Goal: Use online tool/utility: Utilize a website feature to perform a specific function

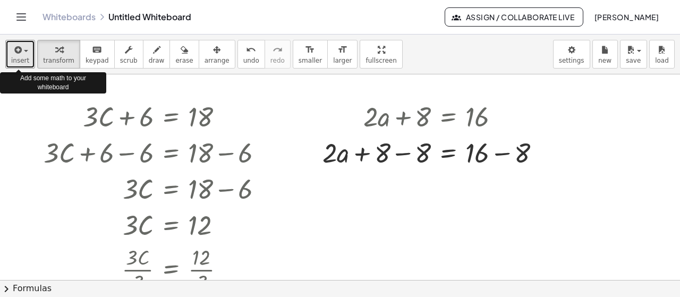
click at [16, 59] on span "insert" at bounding box center [20, 60] width 18 height 7
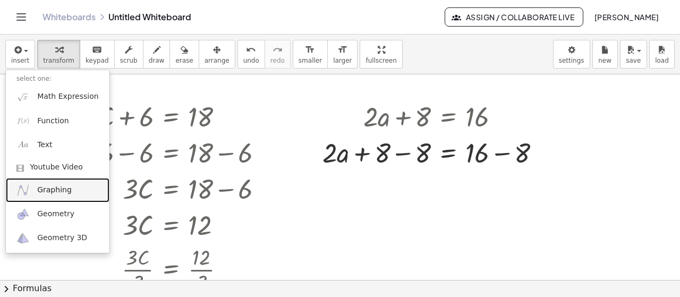
click at [59, 194] on span "Graphing" at bounding box center [54, 190] width 35 height 11
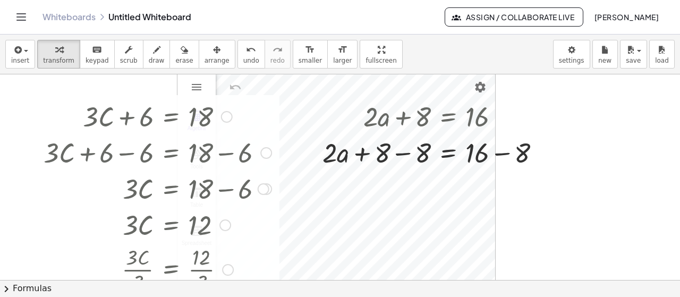
click at [185, 207] on div at bounding box center [156, 224] width 235 height 36
drag, startPoint x: 149, startPoint y: 123, endPoint x: 101, endPoint y: 181, distance: 75.8
click at [171, 117] on div "+ · 3 · C + 6 = 18 + · 3 · C + 6 − 6 = + 18 − 6 + · 3 · C + 0 = + 18 − 6 · 3 · …" at bounding box center [171, 117] width 0 height 0
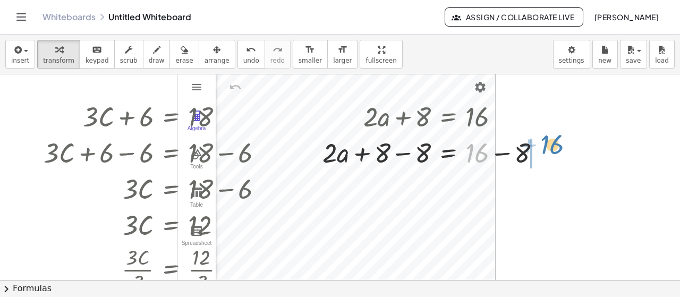
drag, startPoint x: 464, startPoint y: 138, endPoint x: 553, endPoint y: 112, distance: 92.3
click at [448, 117] on div "+ · 2 · a + 8 = 16 + 16 + · 2 · a = 16 + 8 − 8 + − 8" at bounding box center [448, 117] width 0 height 0
click at [505, 116] on div at bounding box center [502, 117] width 12 height 12
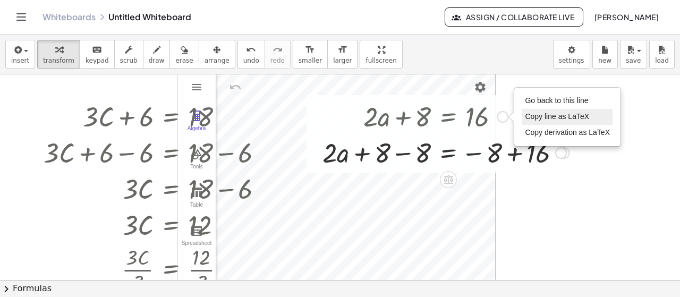
click at [552, 119] on span "Copy line as LaTeX" at bounding box center [557, 116] width 64 height 8
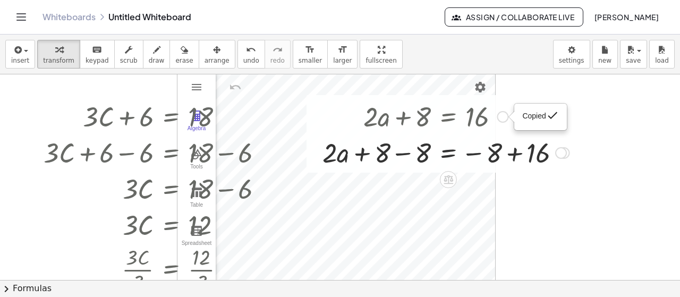
click at [565, 145] on div at bounding box center [446, 152] width 258 height 36
click at [20, 14] on icon "Toggle navigation" at bounding box center [21, 17] width 13 height 13
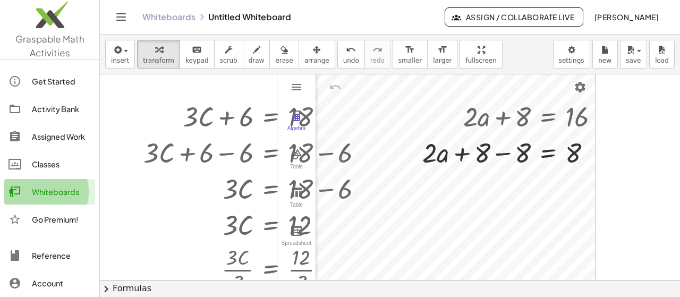
click at [40, 195] on div "Whiteboards" at bounding box center [61, 191] width 59 height 13
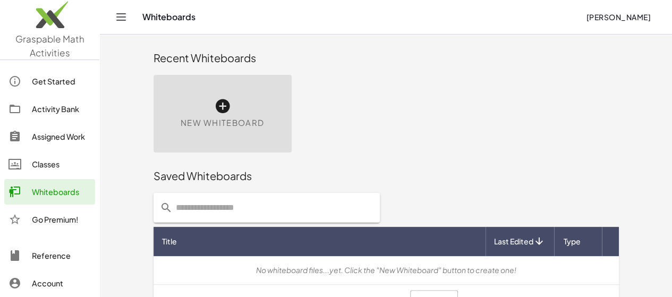
click at [224, 97] on div "New Whiteboard" at bounding box center [222, 114] width 138 height 78
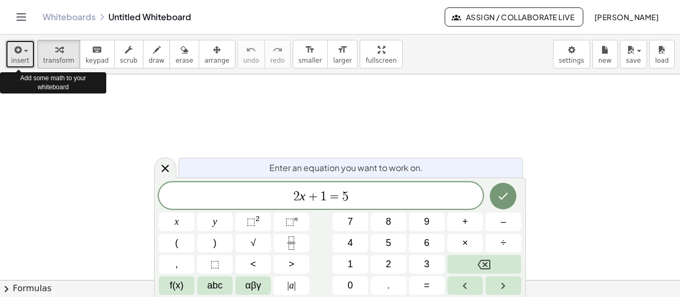
click at [24, 52] on span "button" at bounding box center [26, 51] width 4 height 2
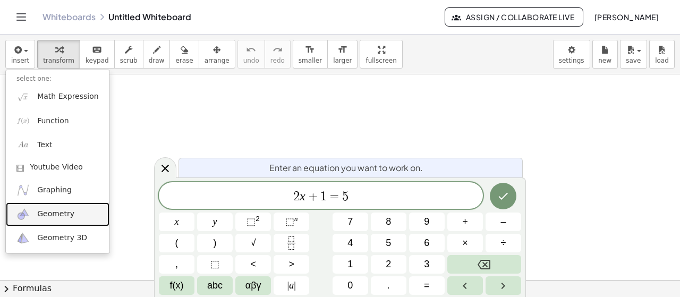
click at [56, 212] on span "Geometry" at bounding box center [55, 214] width 37 height 11
